Goal: Task Accomplishment & Management: Manage account settings

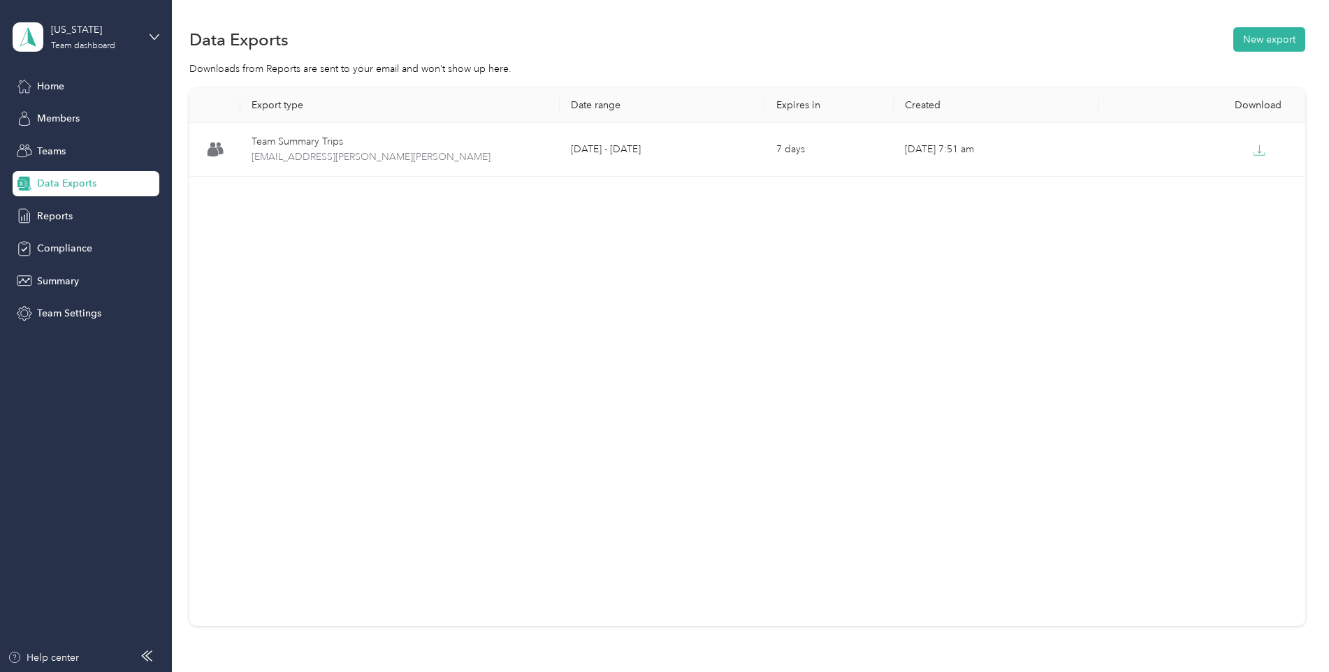
click at [754, 45] on div "Data Exports New export" at bounding box center [747, 38] width 1116 height 29
click at [46, 219] on span "Reports" at bounding box center [55, 216] width 36 height 15
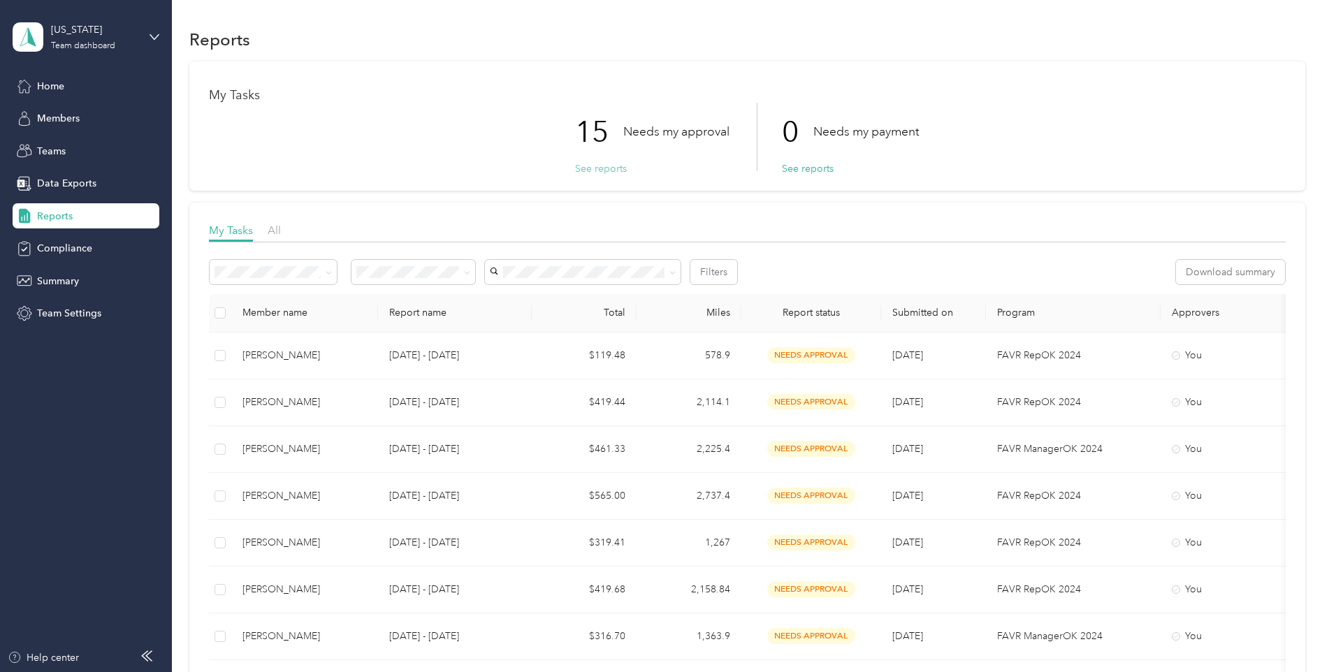
click at [604, 168] on button "See reports" at bounding box center [601, 168] width 52 height 15
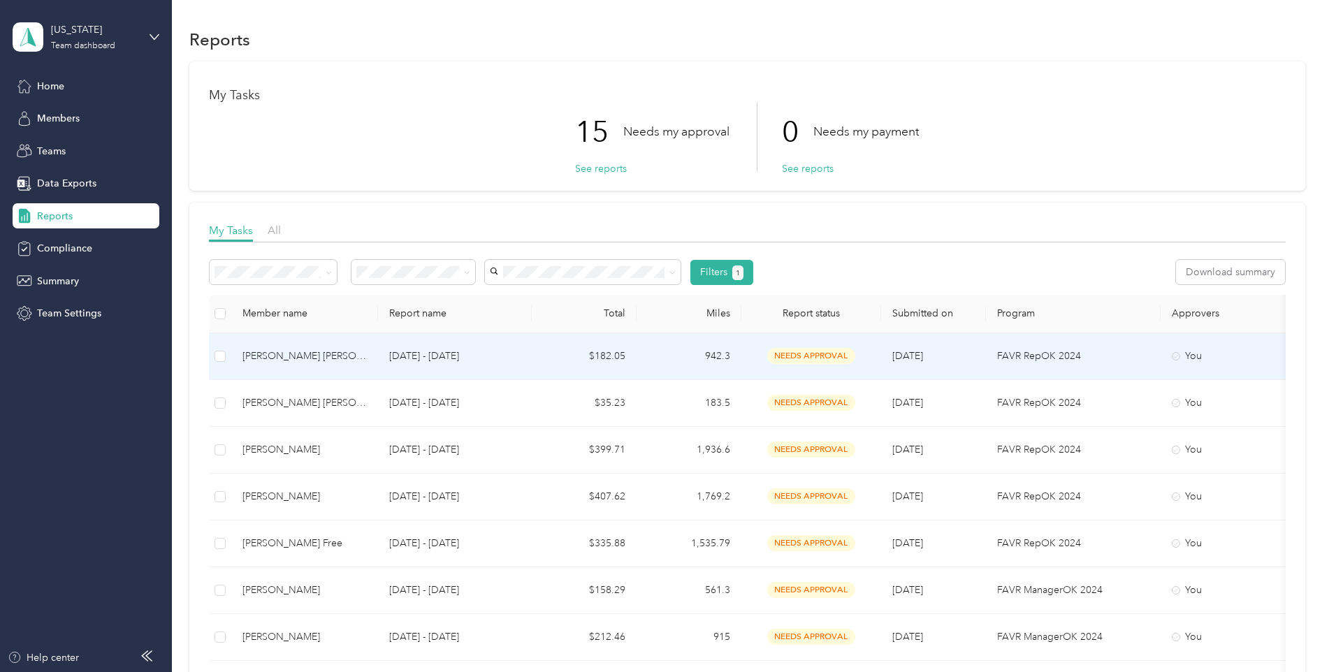
click at [212, 352] on td at bounding box center [220, 356] width 22 height 47
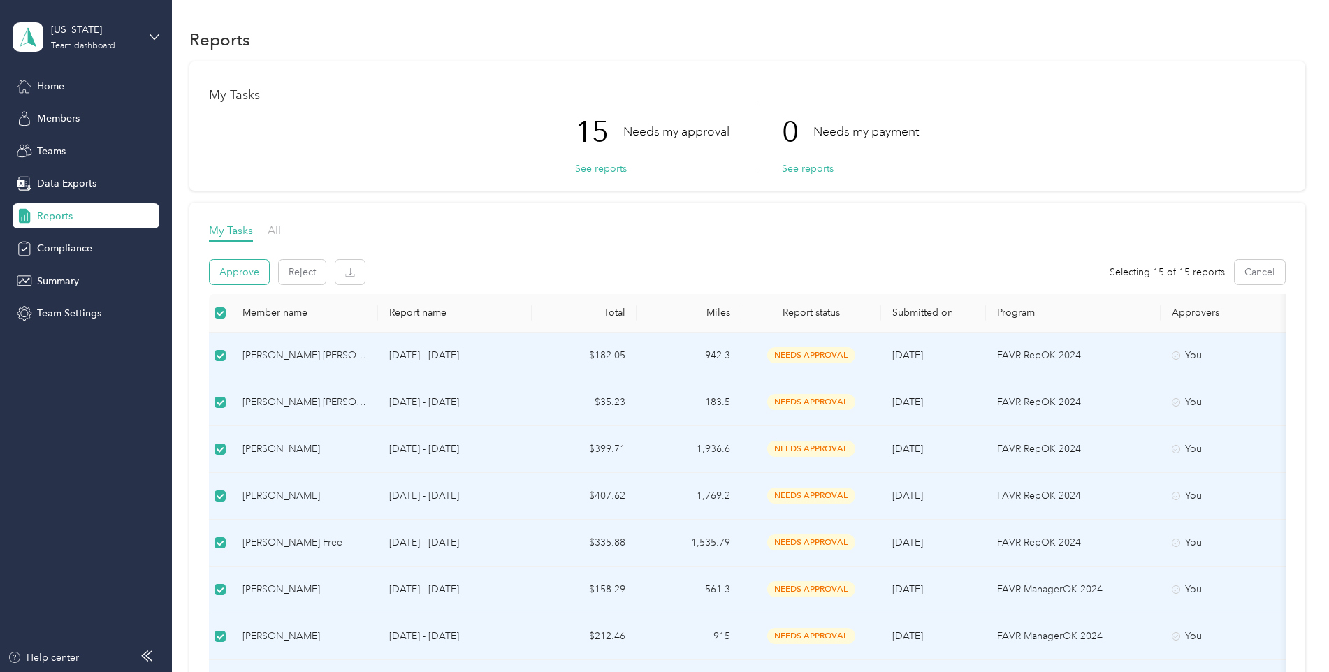
click at [245, 272] on button "Approve" at bounding box center [239, 272] width 59 height 24
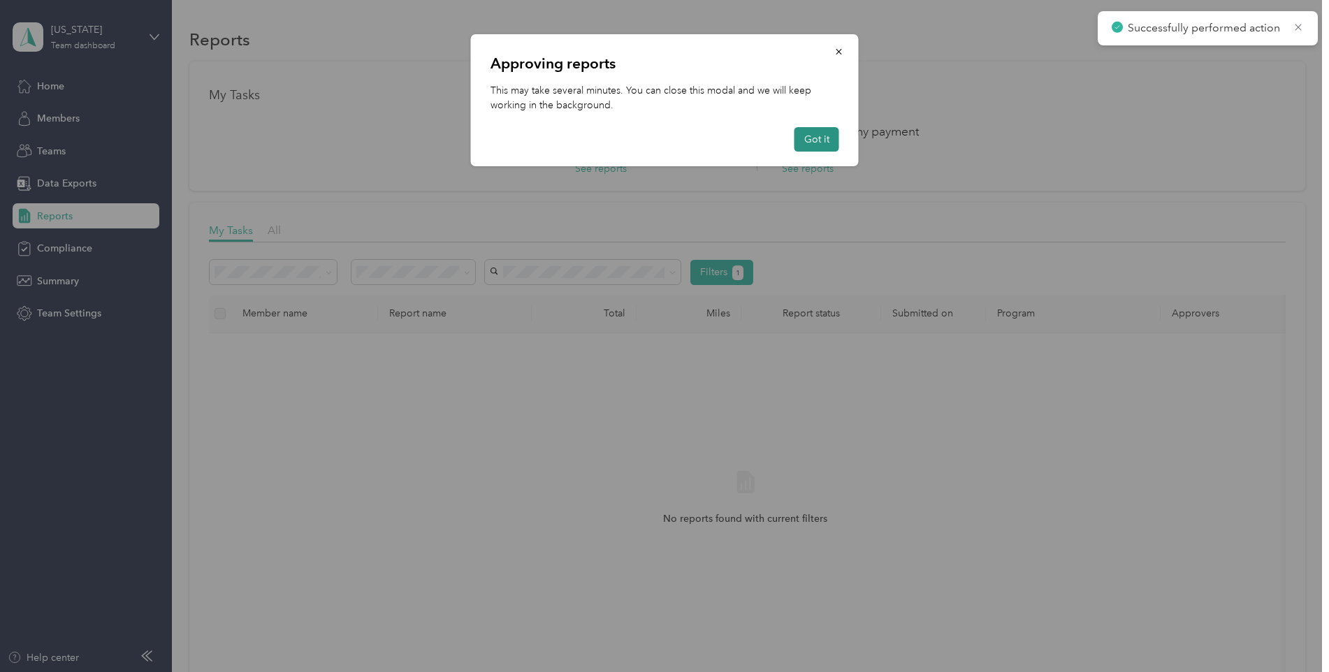
click at [822, 143] on button "Got it" at bounding box center [816, 139] width 45 height 24
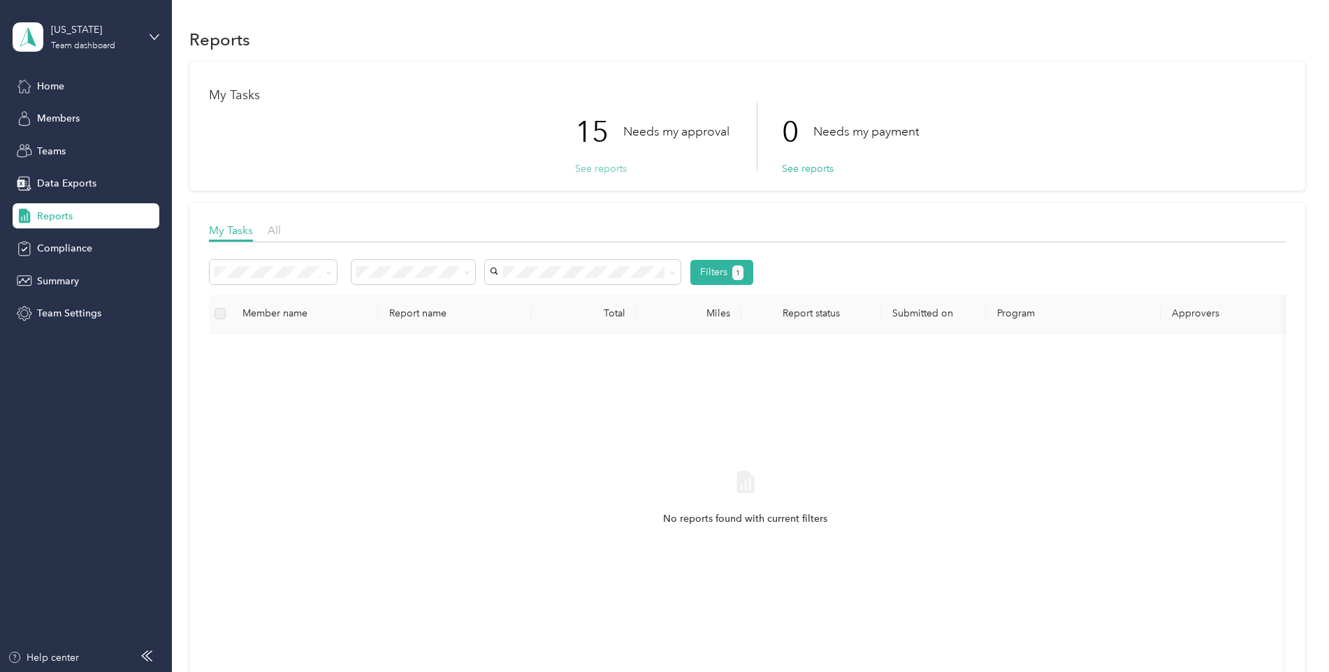
click at [583, 168] on button "See reports" at bounding box center [601, 168] width 52 height 15
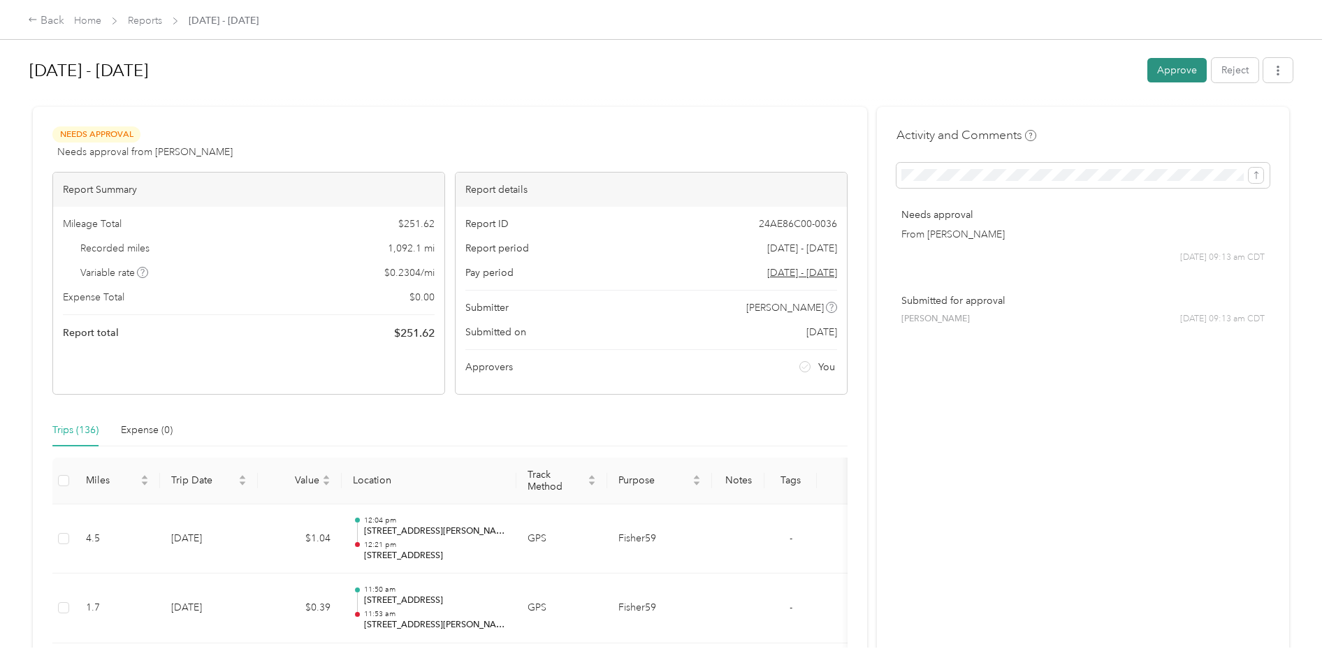
click at [1183, 68] on button "Approve" at bounding box center [1176, 70] width 59 height 24
click at [1179, 70] on button "Approve" at bounding box center [1176, 70] width 59 height 24
